Goal: Find specific page/section: Find specific page/section

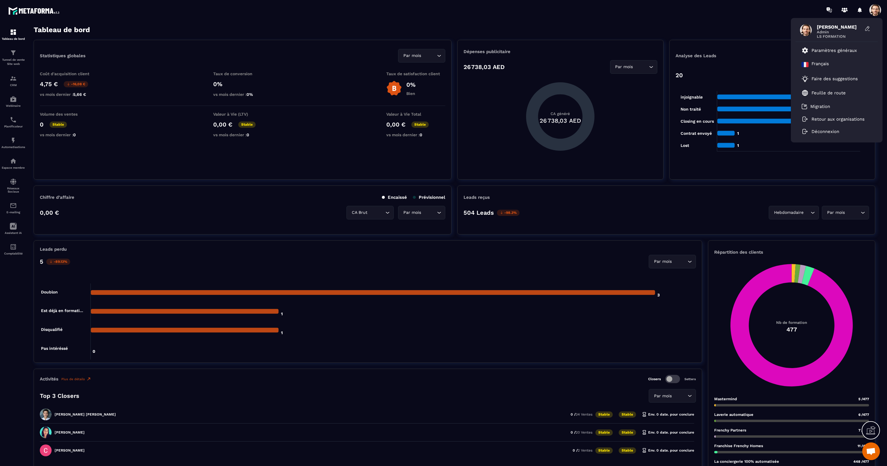
drag, startPoint x: 693, startPoint y: 24, endPoint x: 663, endPoint y: 30, distance: 30.4
click at [692, 24] on section "Tableau de bord Tunnel de vente Site web CRM Webinaire Planificateur Automatisa…" at bounding box center [443, 246] width 887 height 452
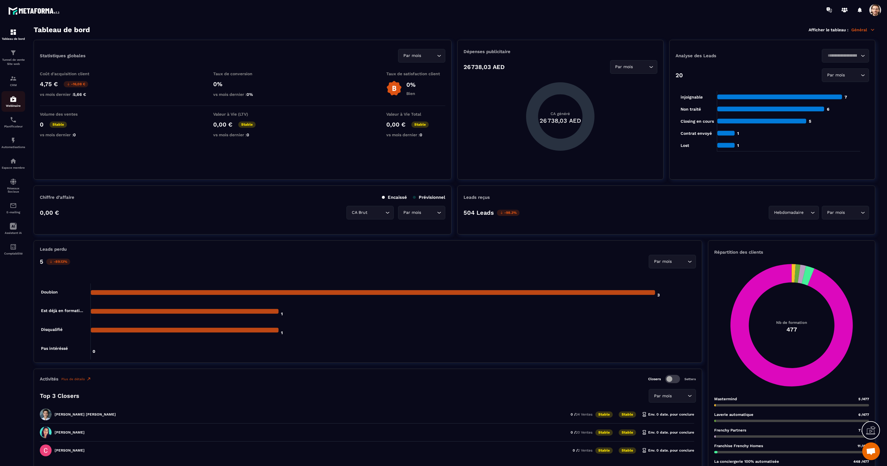
click at [15, 101] on img at bounding box center [13, 98] width 7 height 7
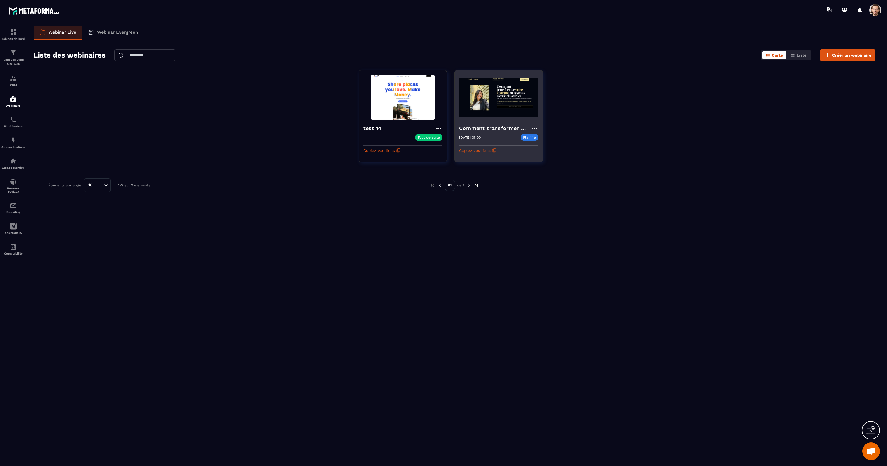
click at [531, 127] on icon at bounding box center [534, 128] width 7 height 7
click at [530, 183] on button "Historique du chat" at bounding box center [509, 183] width 54 height 11
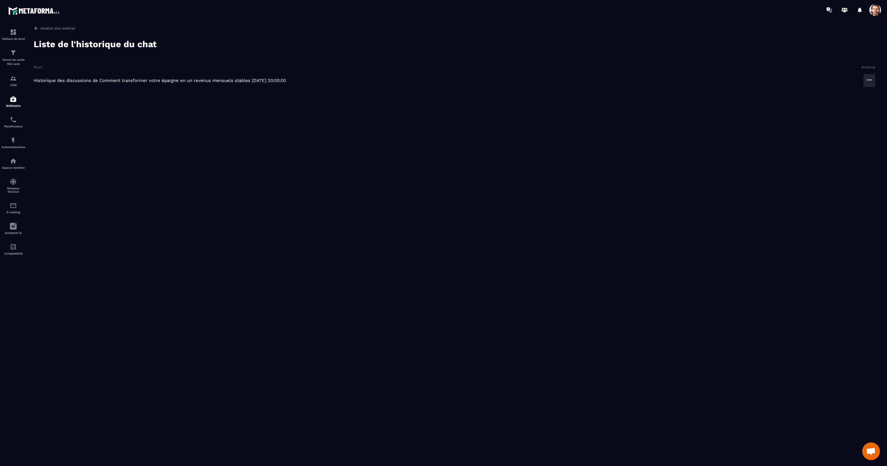
click at [867, 82] on icon at bounding box center [868, 79] width 7 height 7
click at [856, 108] on button "Aperçu" at bounding box center [852, 107] width 40 height 11
click at [845, 107] on button "Aperçu" at bounding box center [852, 107] width 40 height 11
click at [22, 35] on div "Tableau de bord" at bounding box center [13, 35] width 24 height 12
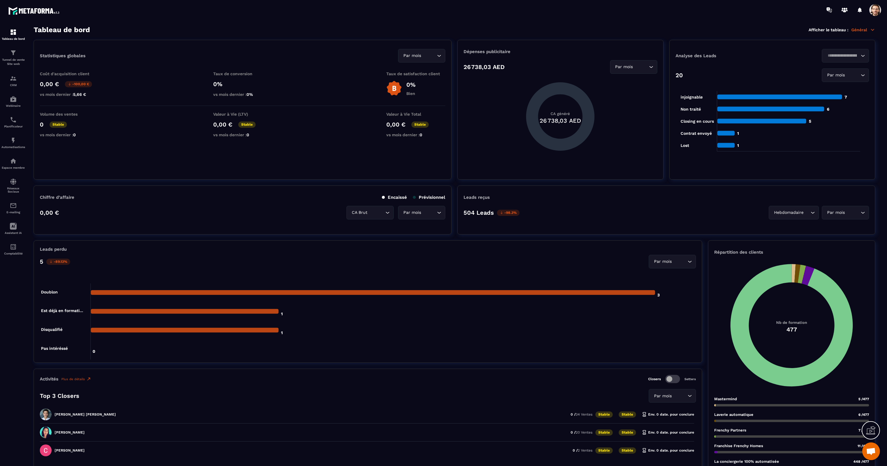
click at [868, 30] on p "Général" at bounding box center [863, 29] width 24 height 5
click at [827, 133] on link "Webinaire" at bounding box center [839, 134] width 50 height 5
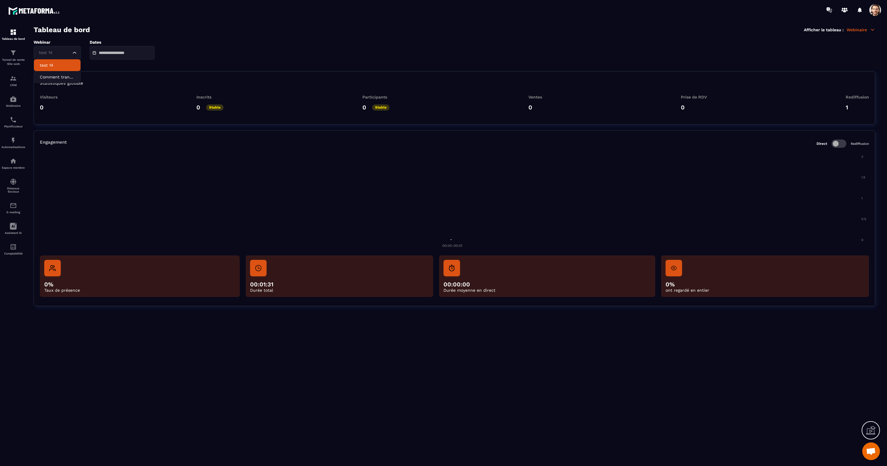
click at [75, 51] on icon "Search for option" at bounding box center [75, 53] width 6 height 6
click at [52, 75] on p "Comment transformer votre épargne en un revenus mensuels stables" at bounding box center [57, 77] width 35 height 6
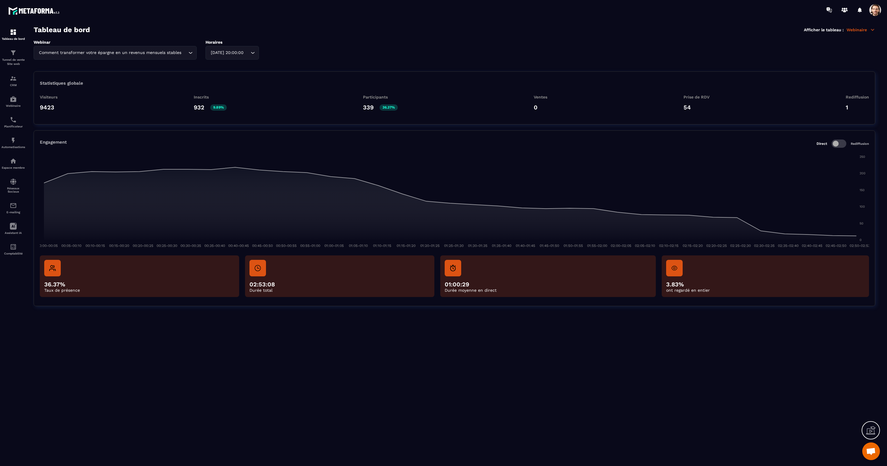
click at [240, 52] on div "[DATE] 20:00:00" at bounding box center [229, 53] width 41 height 6
click at [235, 97] on li "[DATE] 20:00:00" at bounding box center [229, 101] width 47 height 12
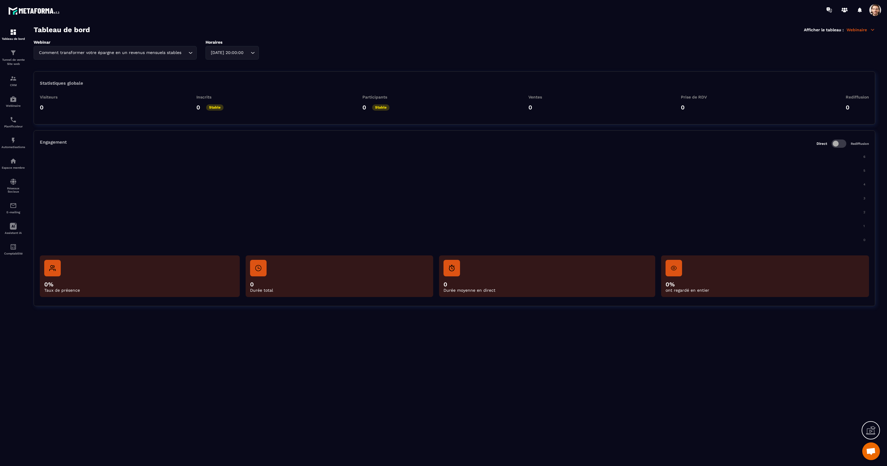
click at [254, 57] on div "Webinar Comment transformer votre épargne en un revenus mensuels stables Loadin…" at bounding box center [454, 50] width 841 height 20
click at [229, 90] on p "[DATE] 20:00:00" at bounding box center [229, 89] width 35 height 6
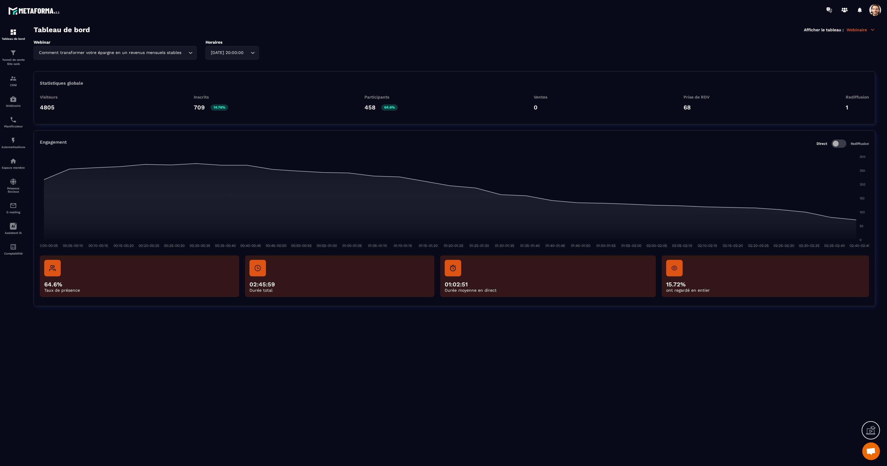
click at [244, 55] on div "[DATE] 20:00:00 Loading..." at bounding box center [231, 53] width 53 height 14
